Goal: Task Accomplishment & Management: Manage account settings

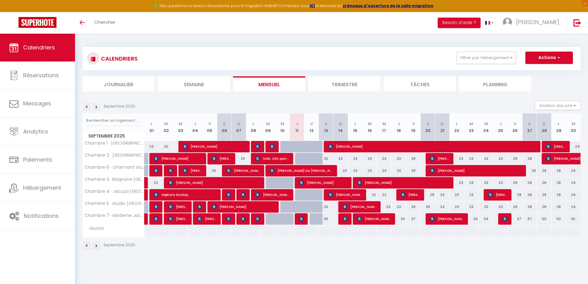
click at [543, 218] on div "50" at bounding box center [544, 218] width 15 height 11
type input "50"
type input "Dim 28 Septembre 2025"
type input "Lun 29 Septembre 2025"
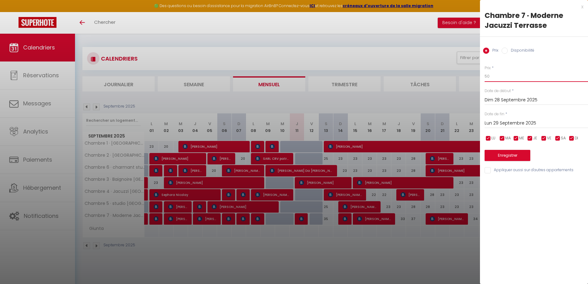
click at [497, 80] on input "50" at bounding box center [536, 76] width 103 height 11
click at [496, 80] on input "50" at bounding box center [536, 76] width 103 height 11
click at [495, 81] on input "50" at bounding box center [536, 76] width 103 height 11
click at [494, 78] on input "50" at bounding box center [536, 76] width 103 height 11
click at [493, 81] on input "50" at bounding box center [536, 76] width 103 height 11
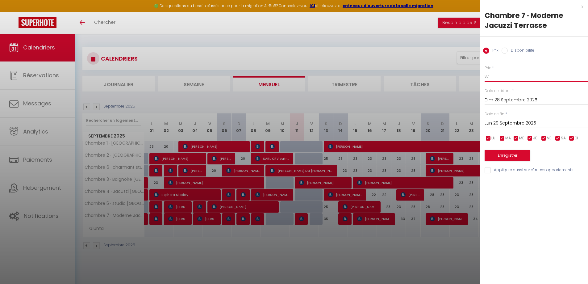
type input "37"
click at [515, 124] on input "Lun 29 Septembre 2025" at bounding box center [536, 123] width 103 height 8
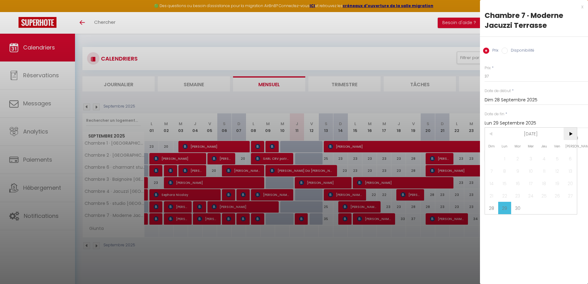
click at [574, 132] on span ">" at bounding box center [570, 134] width 13 height 12
click at [533, 156] on span "1" at bounding box center [531, 158] width 13 height 12
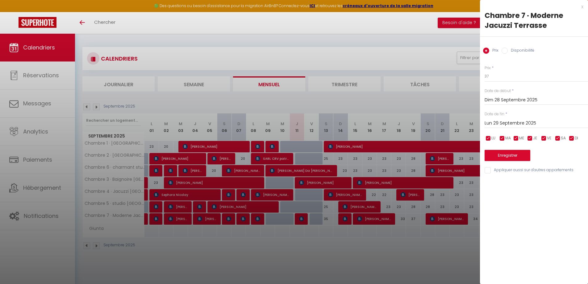
type input "Mer 01 Octobre 2025"
click at [524, 153] on button "Enregistrer" at bounding box center [508, 155] width 46 height 11
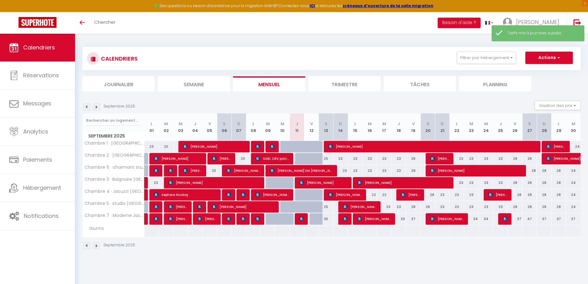
click at [543, 207] on div "28" at bounding box center [544, 206] width 15 height 11
type input "28"
type input "Dim 28 Septembre 2025"
type input "Lun 29 Septembre 2025"
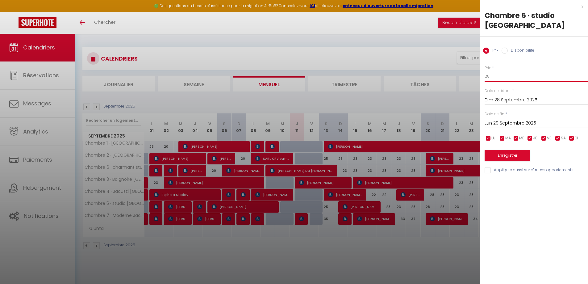
click at [513, 80] on input "28" at bounding box center [536, 76] width 103 height 11
type input "24"
click at [574, 146] on div "Enregistrer" at bounding box center [536, 151] width 103 height 19
click at [536, 124] on input "Lun 29 Septembre 2025" at bounding box center [536, 123] width 103 height 8
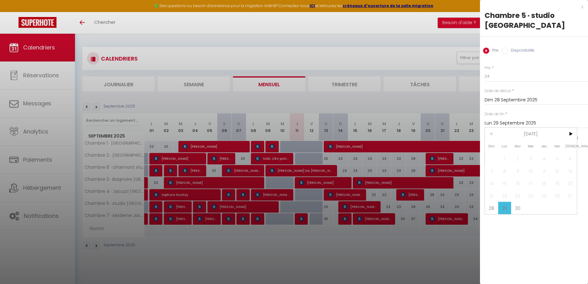
drag, startPoint x: 544, startPoint y: 142, endPoint x: 531, endPoint y: 165, distance: 25.7
click at [529, 166] on div "Dim Lun Mar Mer Jeu Ven Sam 1 2 3 4 5 6 7 8 9 10 11 12 13 14 15 16 17 18 19 20 …" at bounding box center [531, 171] width 92 height 86
click at [573, 133] on span ">" at bounding box center [570, 134] width 13 height 12
click at [533, 157] on span "1" at bounding box center [531, 158] width 13 height 12
type input "Mer 01 Octobre 2025"
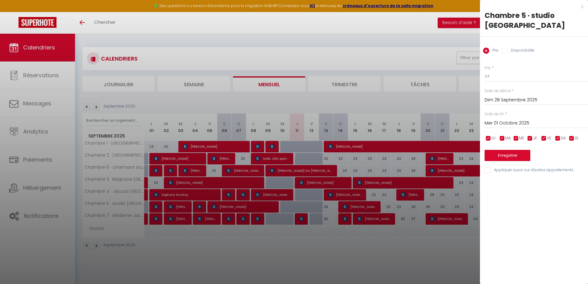
click at [504, 169] on input "Appliquer aussi sur d'autres appartements" at bounding box center [536, 170] width 103 height 6
checkbox input "true"
click at [497, 154] on button "Enregistrer" at bounding box center [508, 155] width 46 height 11
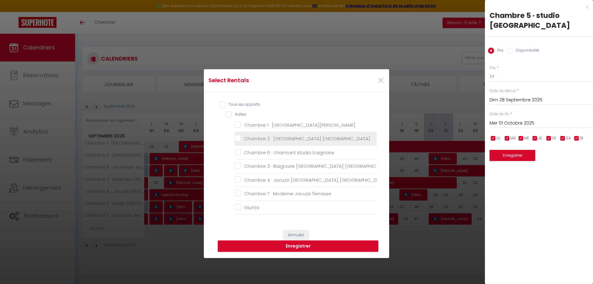
click at [265, 140] on Narbonne "Chambre 2 · [GEOGRAPHIC_DATA] [GEOGRAPHIC_DATA]" at bounding box center [306, 139] width 142 height 6
checkbox Narbonne "true"
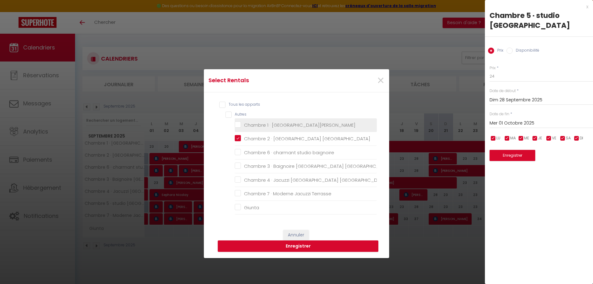
checkbox Narbonne "false"
checkbox baignoire "false"
checkbox Narbonne "false"
checkbox Terrasse "false"
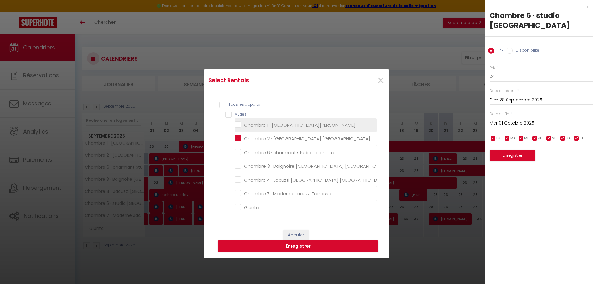
checkbox input "false"
click at [268, 127] on Narbonne "Chambre 1 · [GEOGRAPHIC_DATA][PERSON_NAME]" at bounding box center [306, 125] width 142 height 6
checkbox Narbonne "true"
checkbox baignoire "false"
checkbox Narbonne "false"
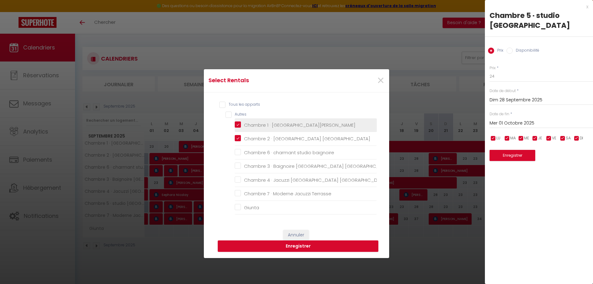
checkbox Narbonne "false"
checkbox Terrasse "false"
checkbox input "false"
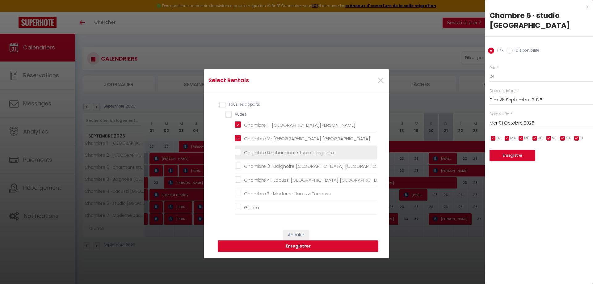
click at [266, 151] on baignoire "Chambre 6 · charmant studio baignoire" at bounding box center [306, 152] width 142 height 6
checkbox baignoire "true"
checkbox Narbonne "false"
checkbox Terrasse "false"
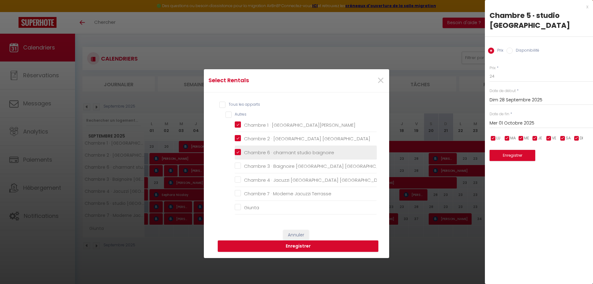
checkbox input "false"
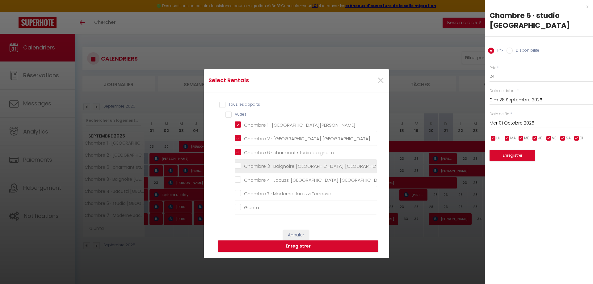
click at [266, 169] on li "Chambre 3 · Baignoire [GEOGRAPHIC_DATA] [GEOGRAPHIC_DATA]" at bounding box center [306, 166] width 142 height 14
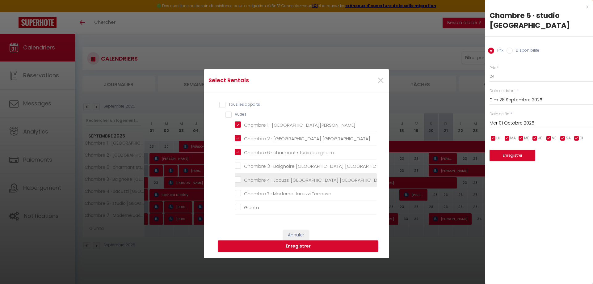
click at [267, 182] on Narbonne "Chambre 4 · Jacuzzi [GEOGRAPHIC_DATA] [GEOGRAPHIC_DATA]" at bounding box center [306, 180] width 142 height 6
checkbox Narbonne "true"
checkbox Narbonne "false"
checkbox Terrasse "false"
checkbox input "false"
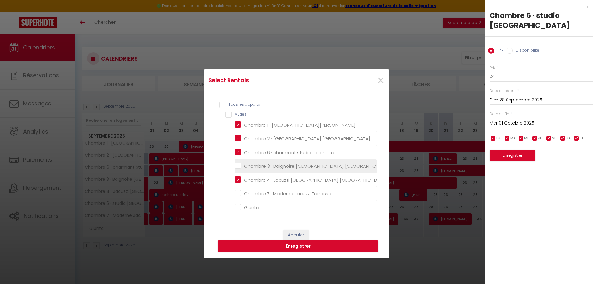
click at [272, 167] on Narbonne "Chambre 3 · Baignoire [GEOGRAPHIC_DATA] [GEOGRAPHIC_DATA]" at bounding box center [306, 166] width 142 height 6
checkbox Narbonne "true"
checkbox Terrasse "false"
checkbox input "false"
click at [315, 246] on button "Enregistrer" at bounding box center [298, 246] width 161 height 12
